Goal: Information Seeking & Learning: Learn about a topic

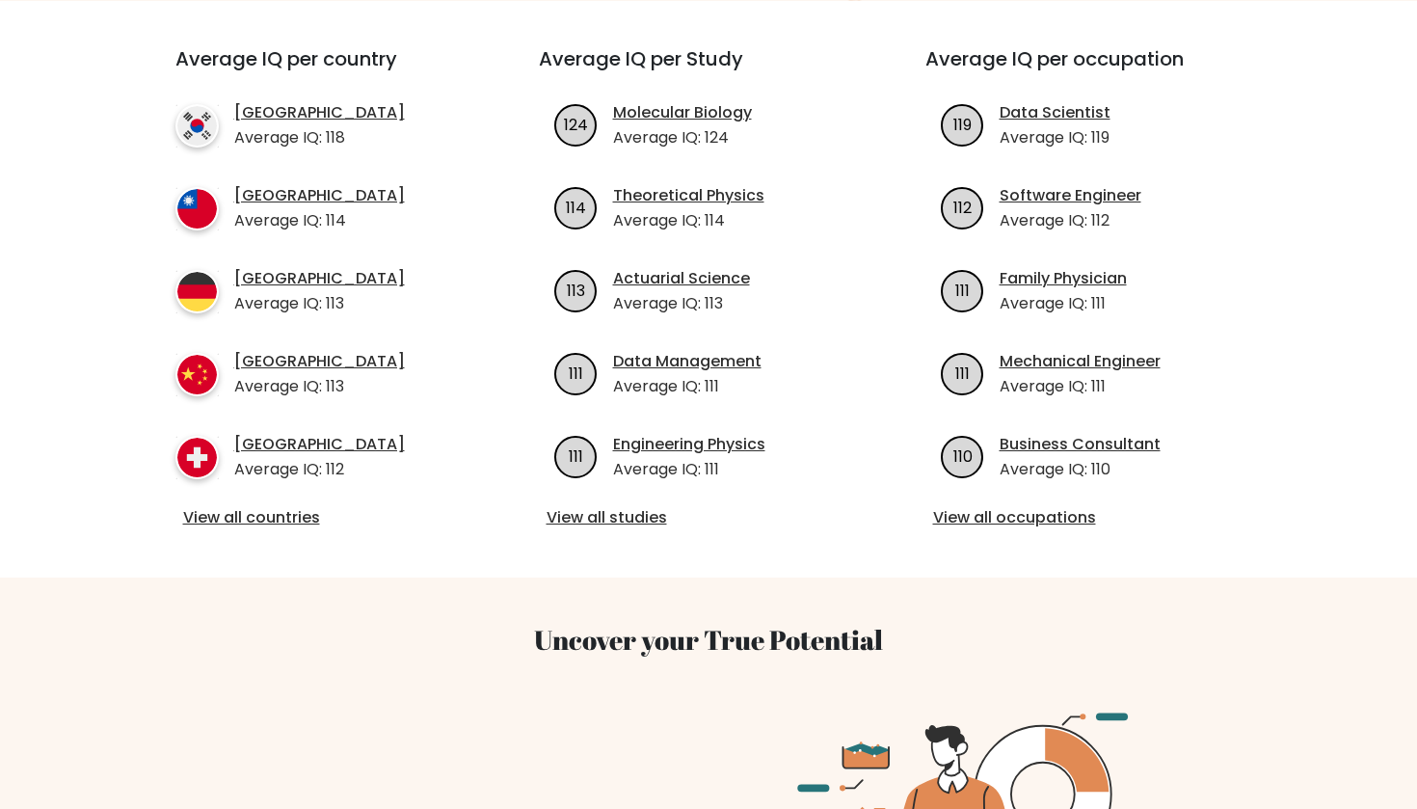
scroll to position [699, 0]
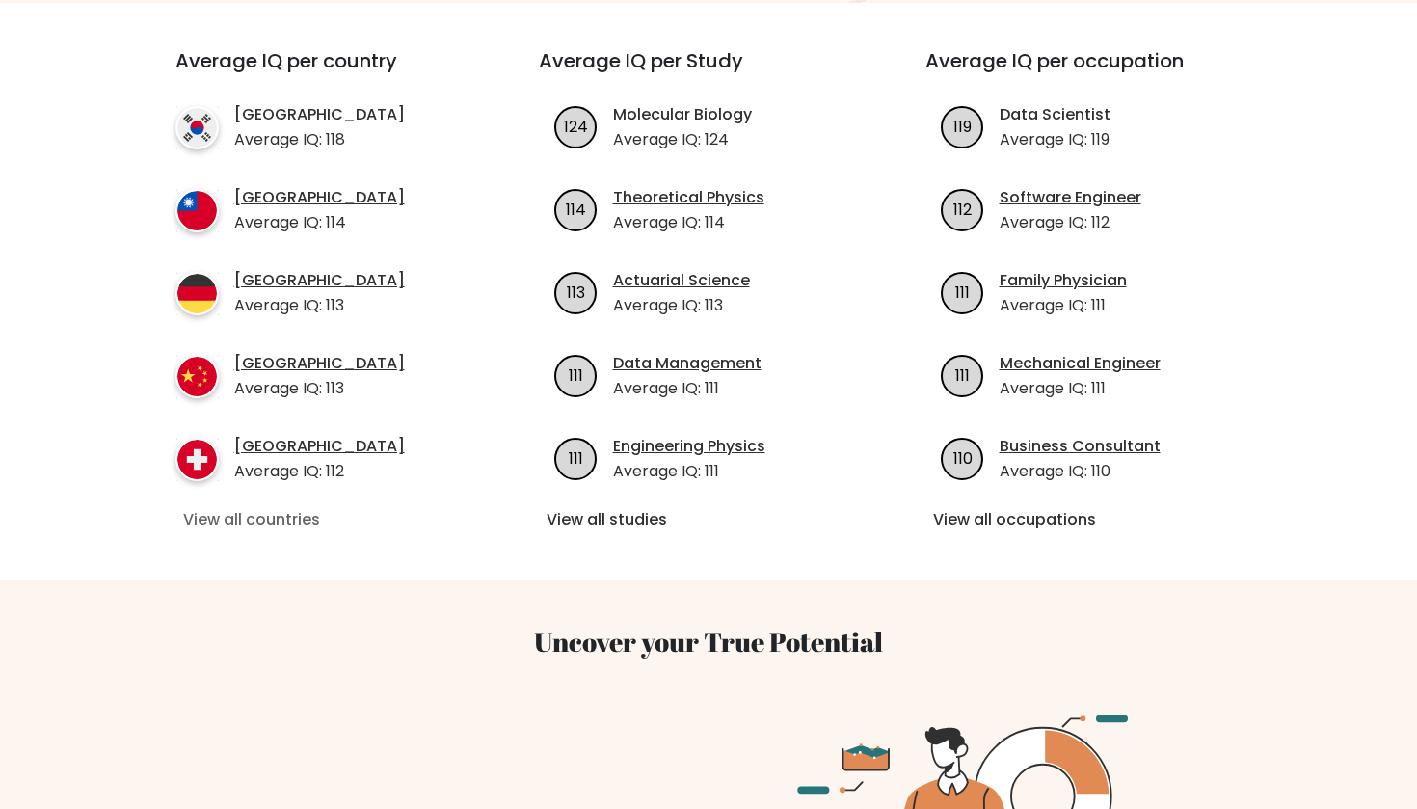
click at [309, 508] on link "View all countries" at bounding box center [322, 519] width 279 height 23
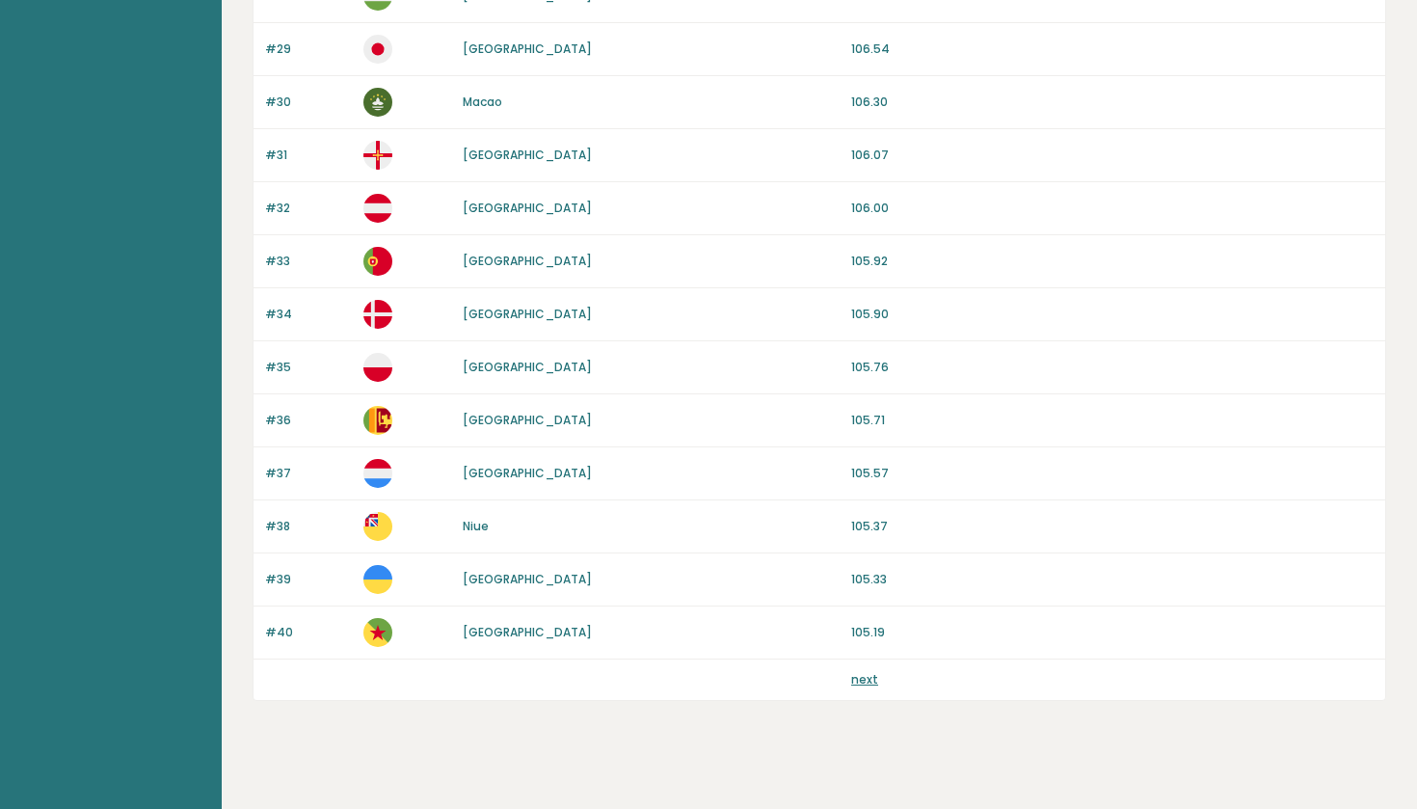
scroll to position [1680, 0]
click at [871, 682] on link "next" at bounding box center [864, 678] width 27 height 16
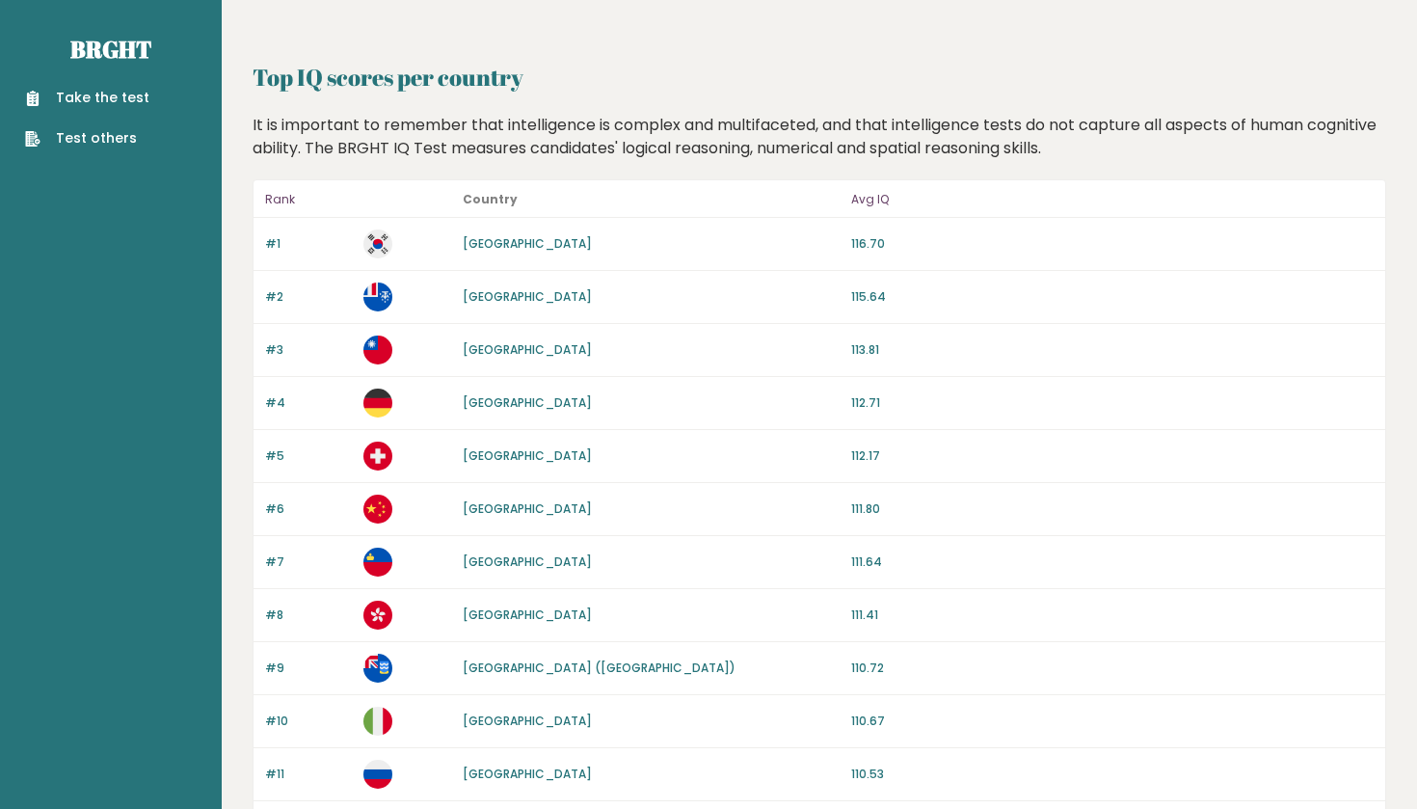
scroll to position [-2, 0]
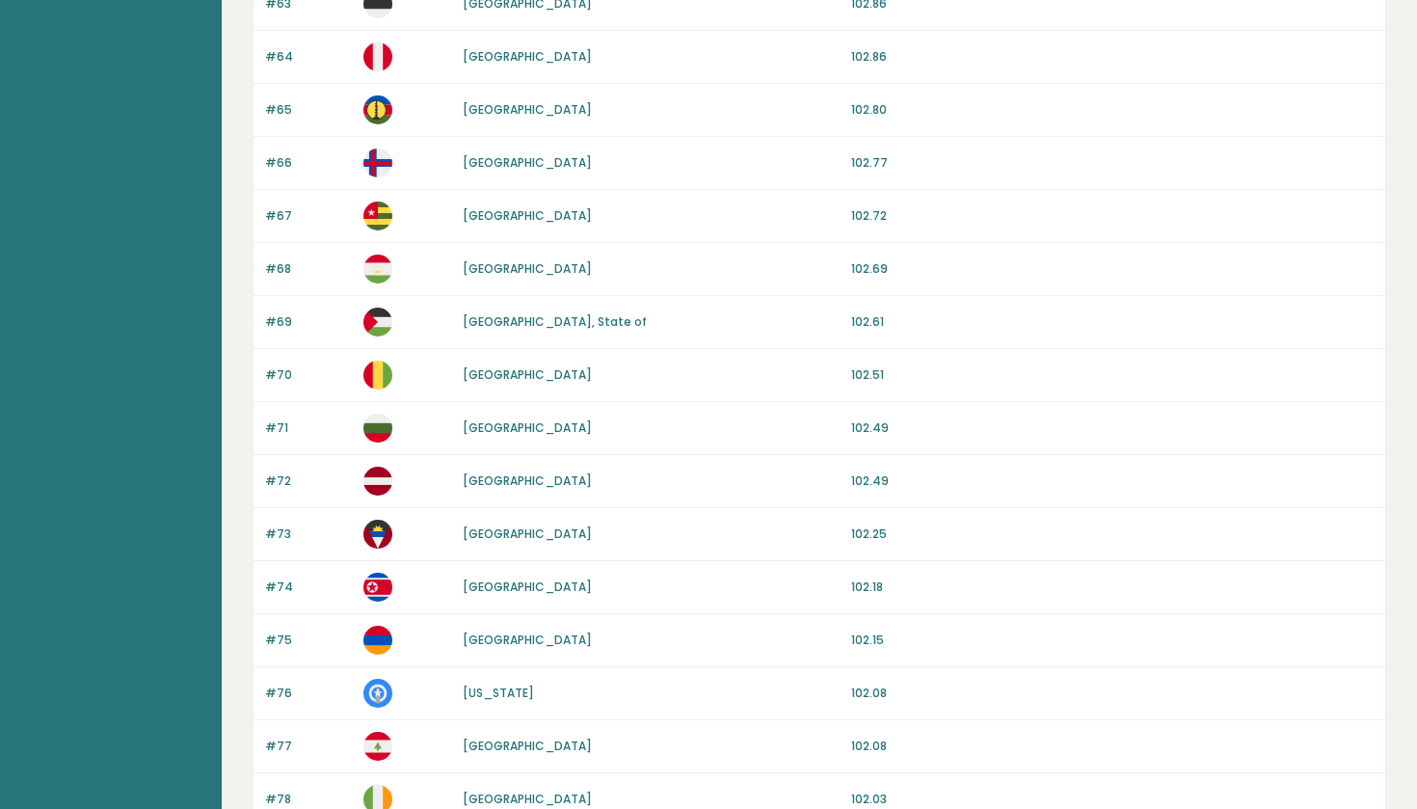
scroll to position [1695, 0]
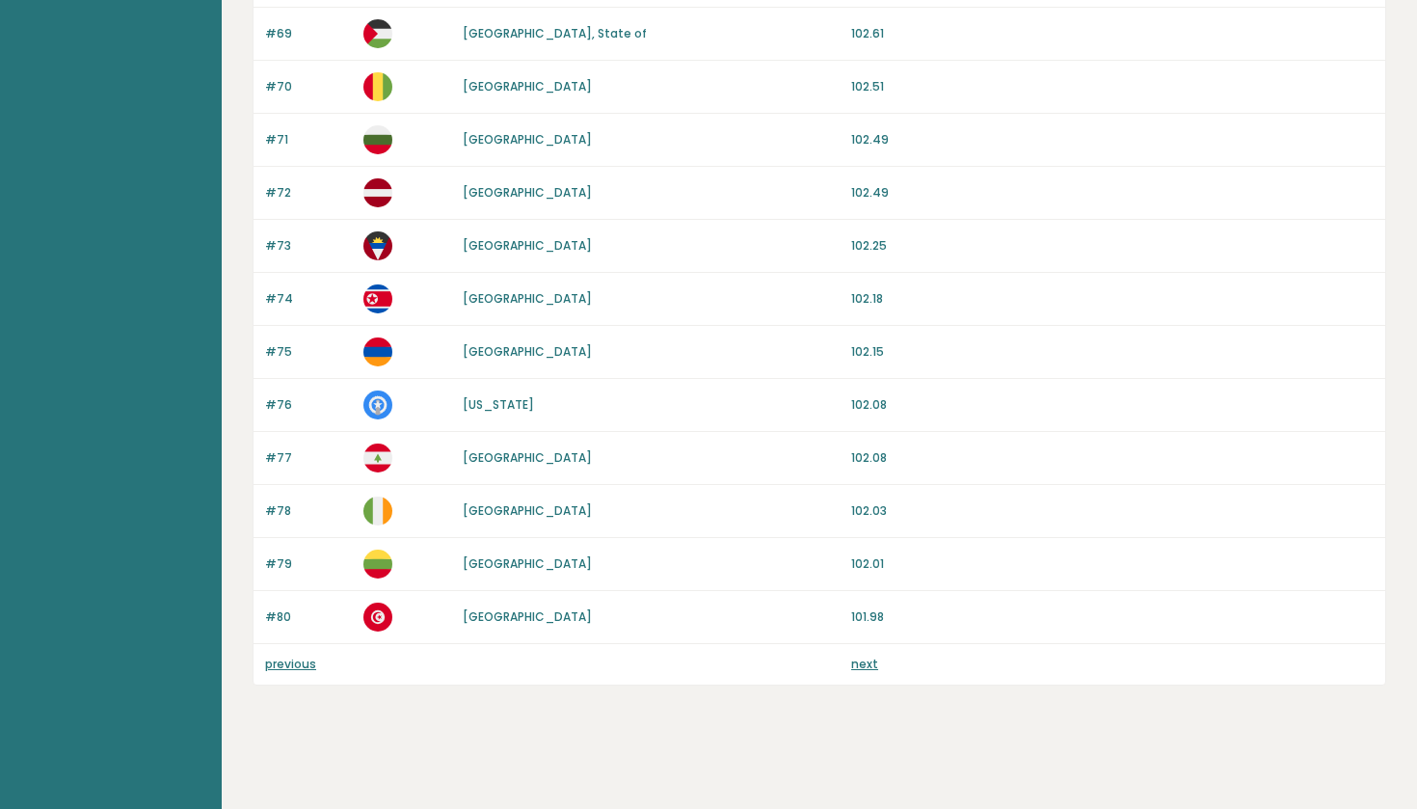
click at [288, 649] on div "previous next" at bounding box center [820, 664] width 1132 height 40
click at [284, 668] on link "previous" at bounding box center [290, 664] width 51 height 16
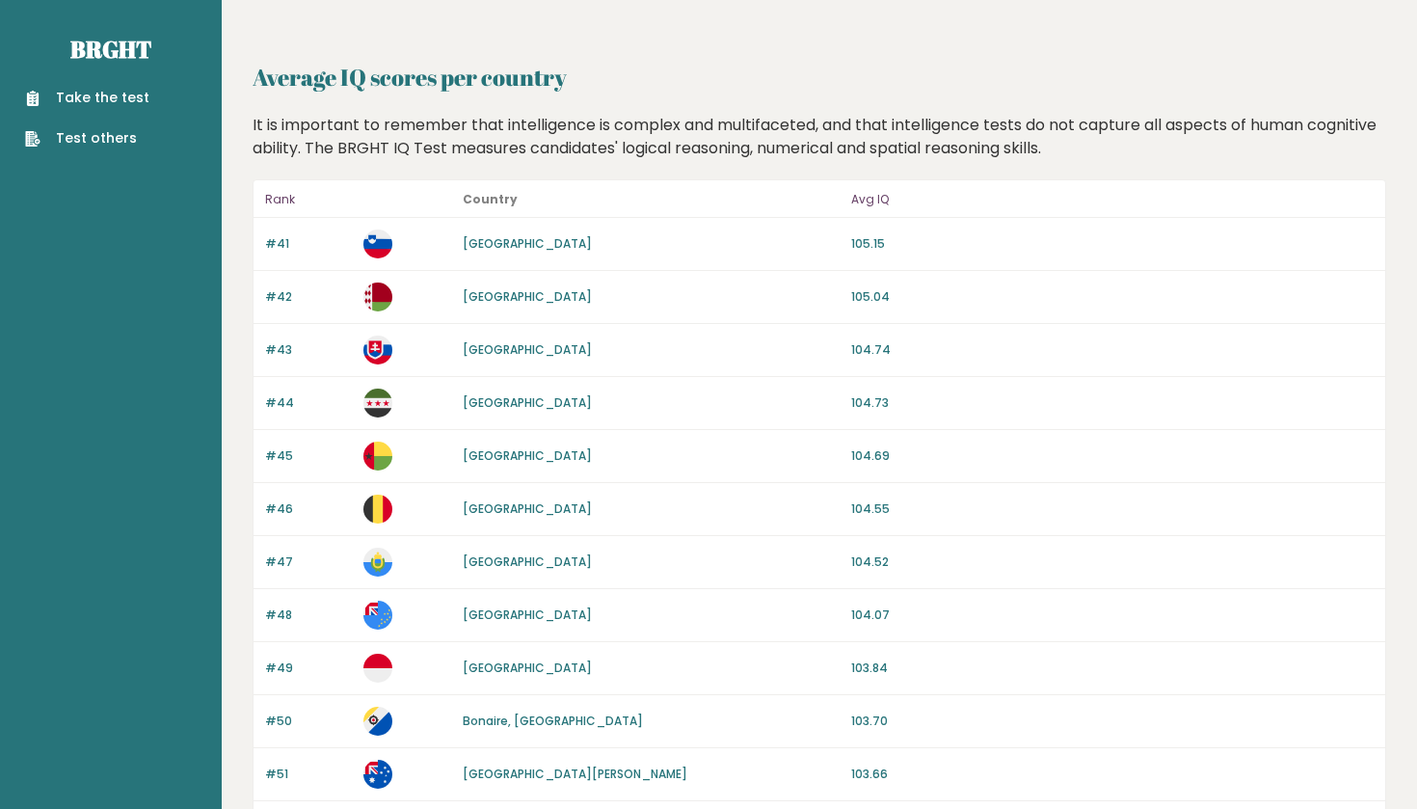
scroll to position [0, 0]
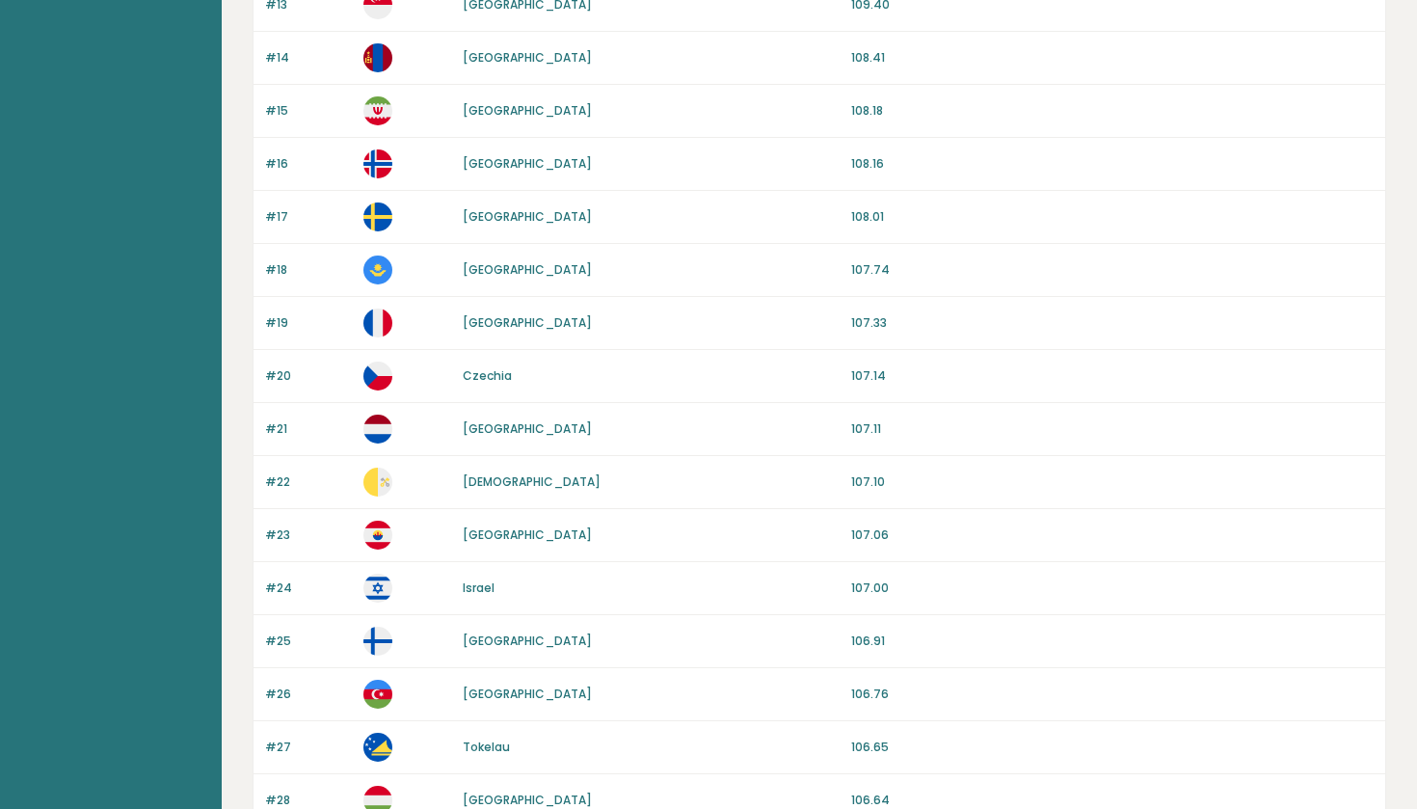
scroll to position [921, 0]
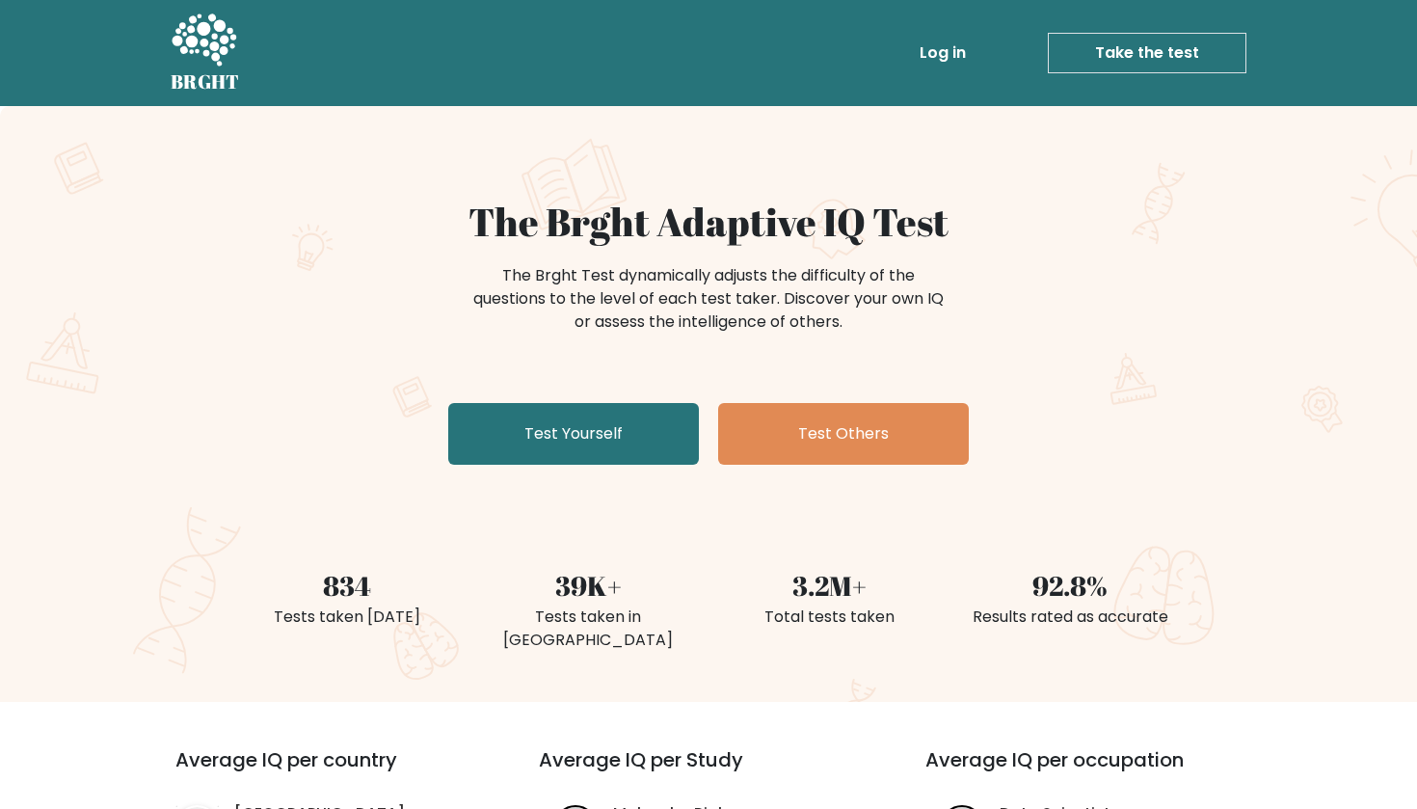
scroll to position [699, 0]
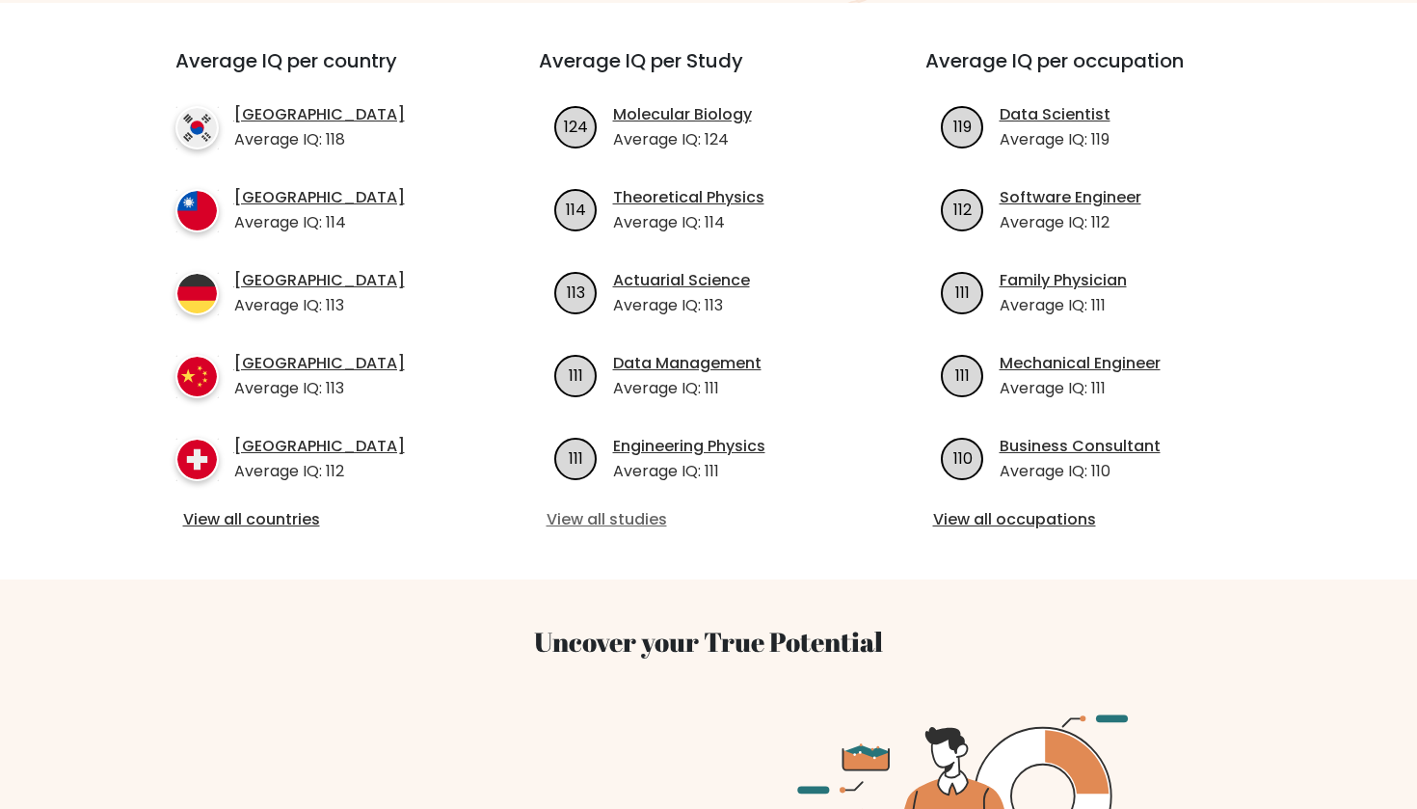
click at [636, 508] on link "View all studies" at bounding box center [709, 519] width 325 height 23
click at [979, 508] on link "View all occupations" at bounding box center [1095, 519] width 325 height 23
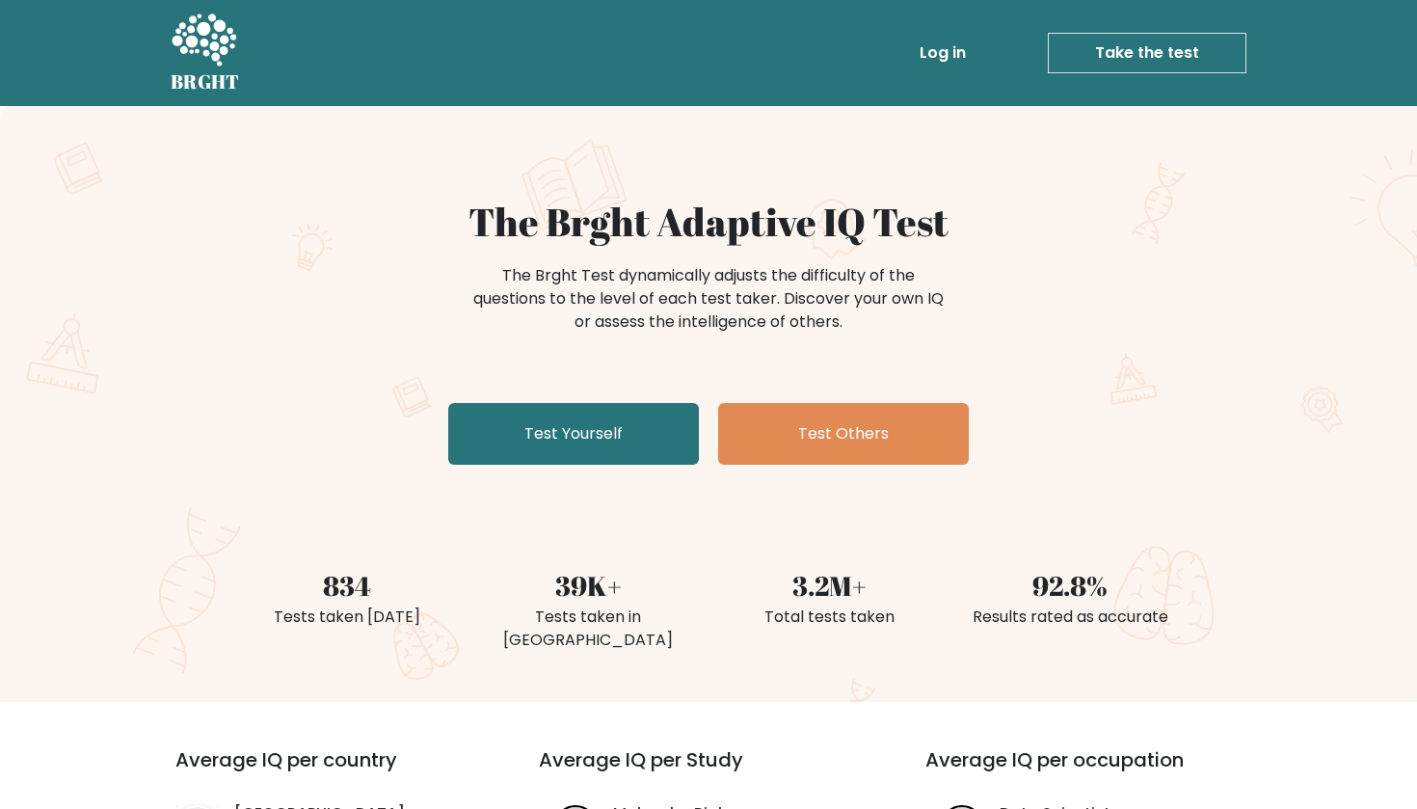
scroll to position [0, 0]
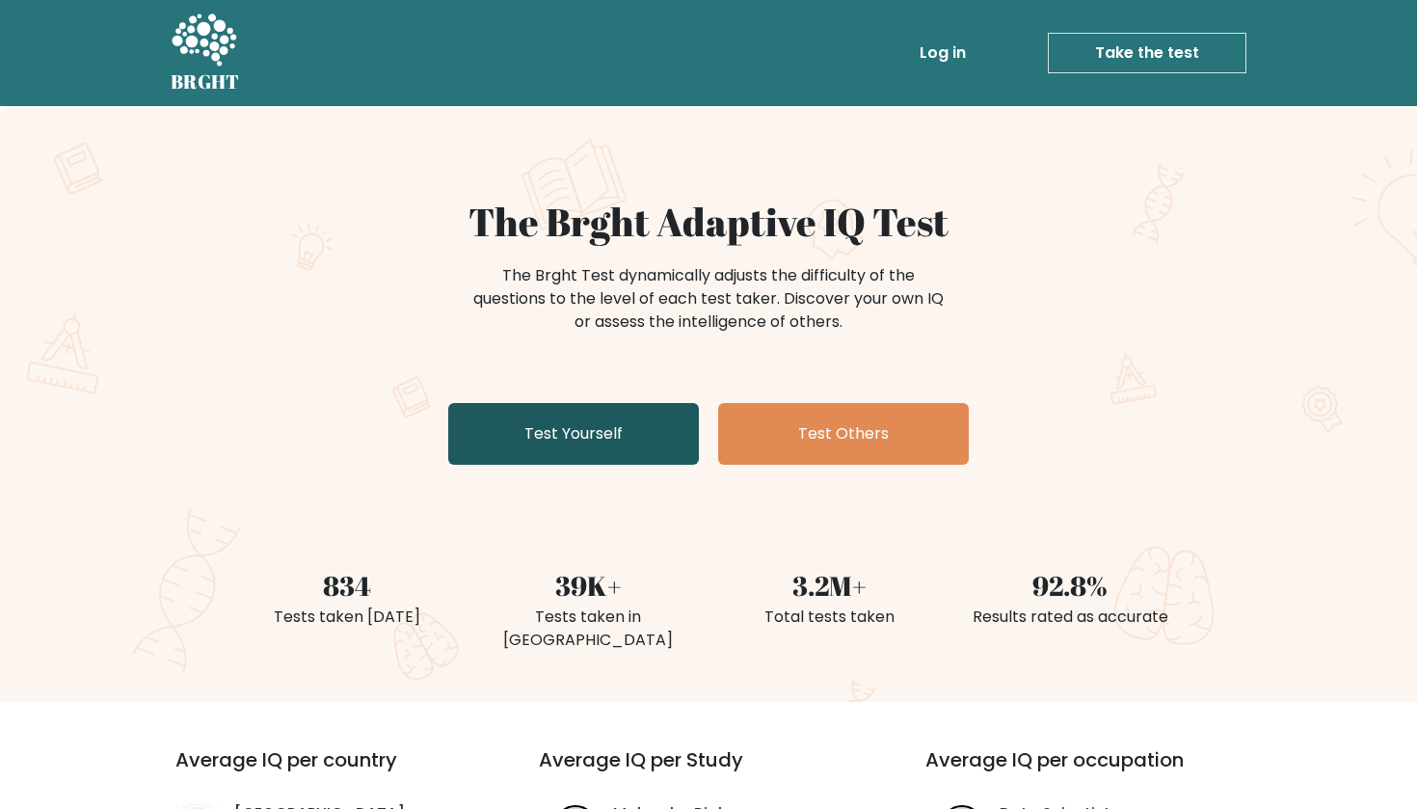
click at [629, 443] on link "Test Yourself" at bounding box center [573, 434] width 251 height 62
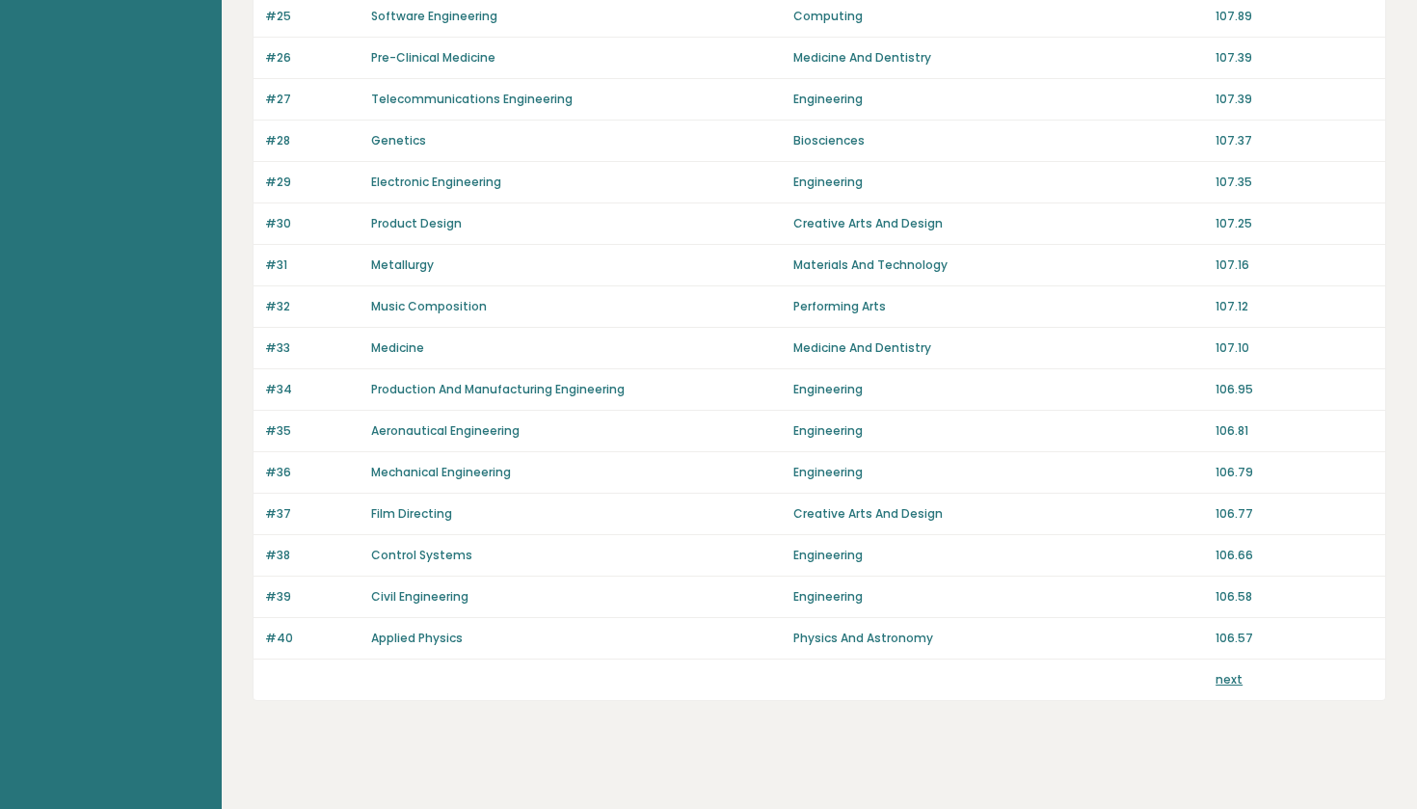
scroll to position [1213, 0]
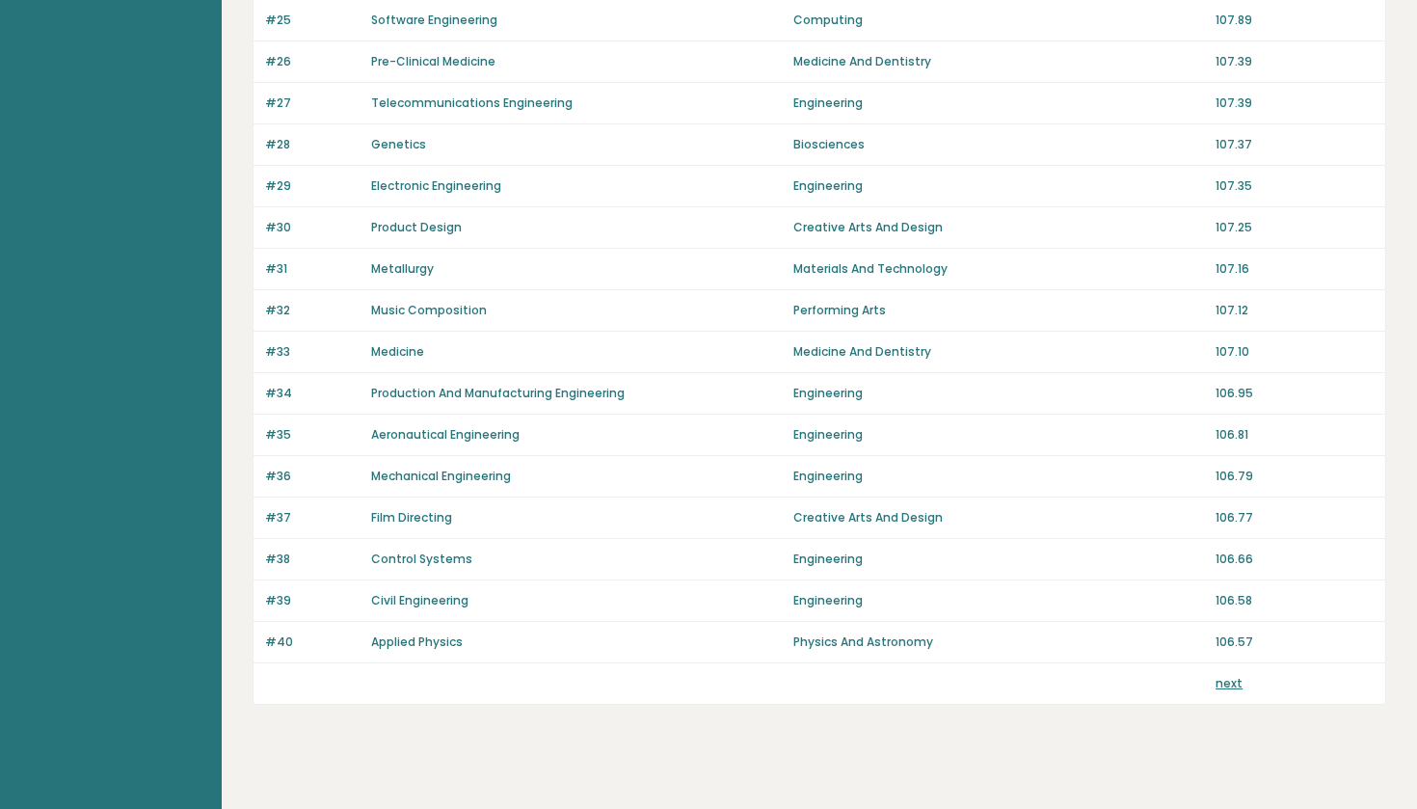
click at [1241, 690] on div "next" at bounding box center [1295, 683] width 158 height 17
click at [1230, 690] on link "next" at bounding box center [1229, 683] width 27 height 16
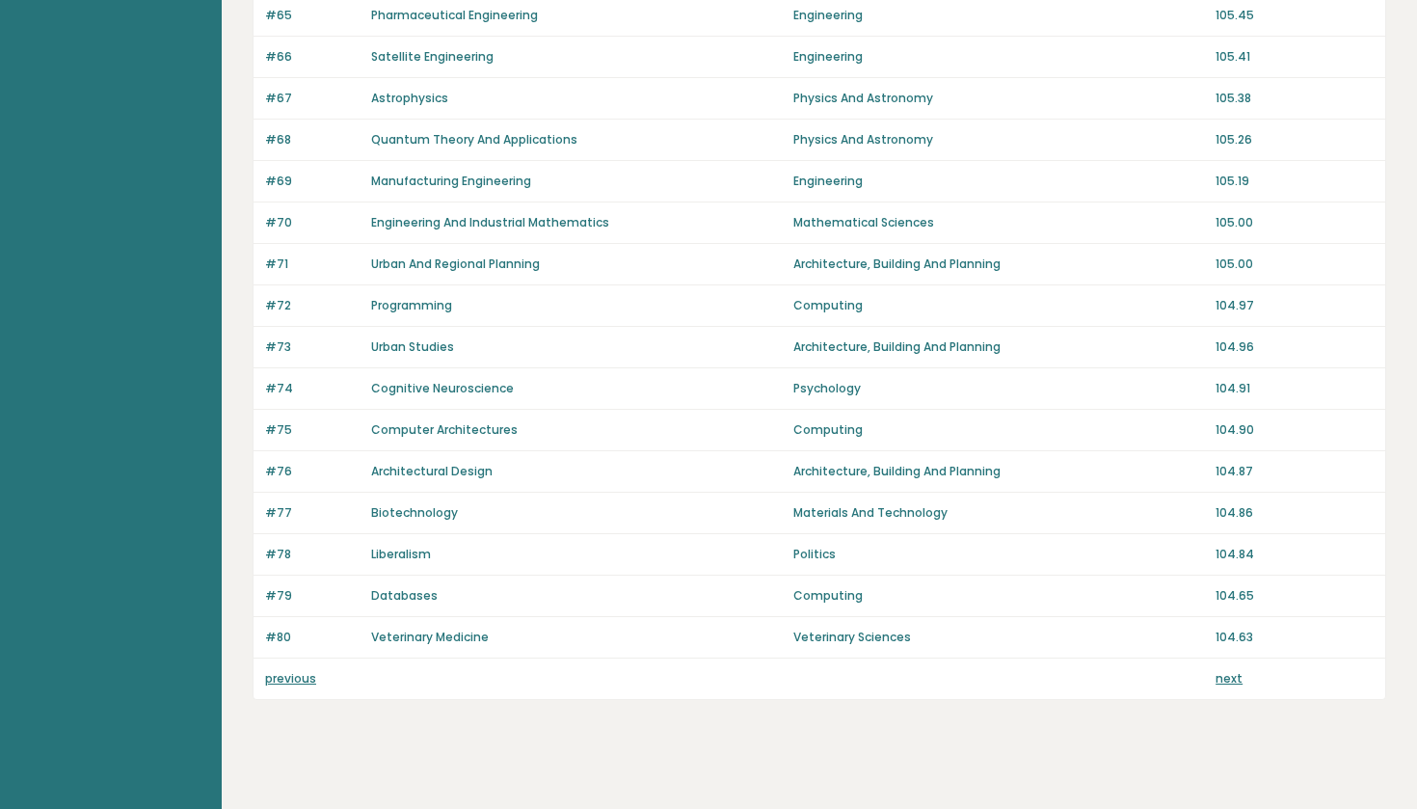
scroll to position [1217, 0]
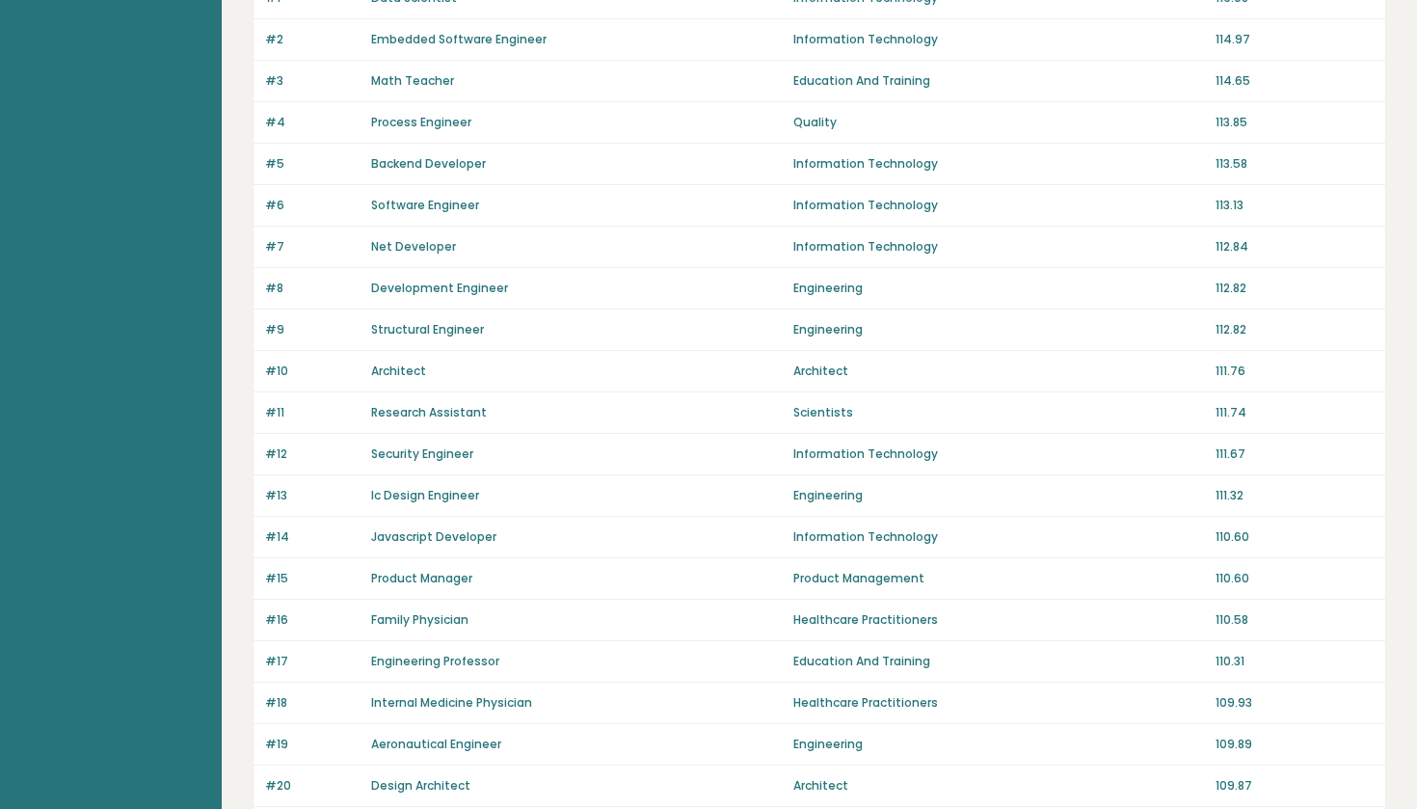
scroll to position [241, 0]
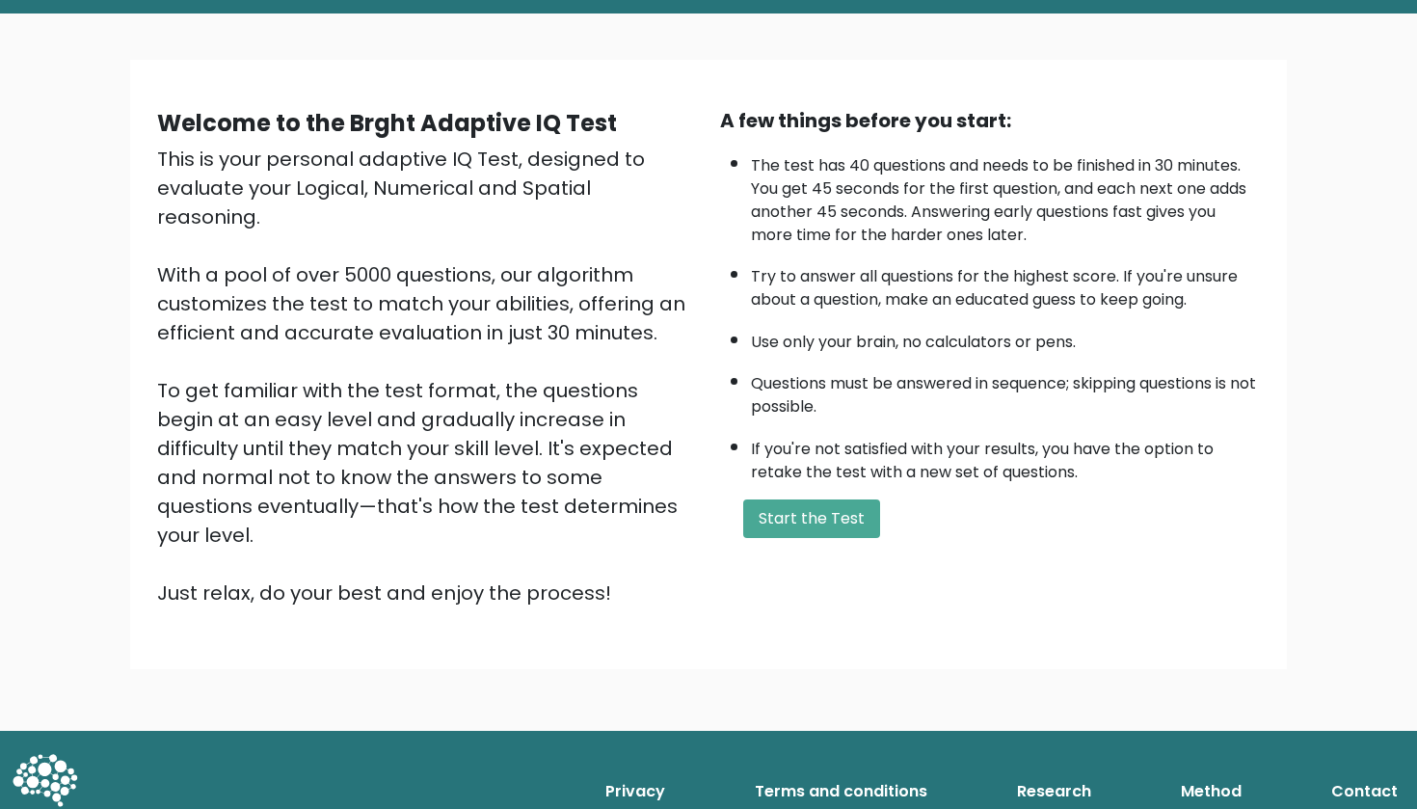
scroll to position [92, 0]
